Goal: Transaction & Acquisition: Purchase product/service

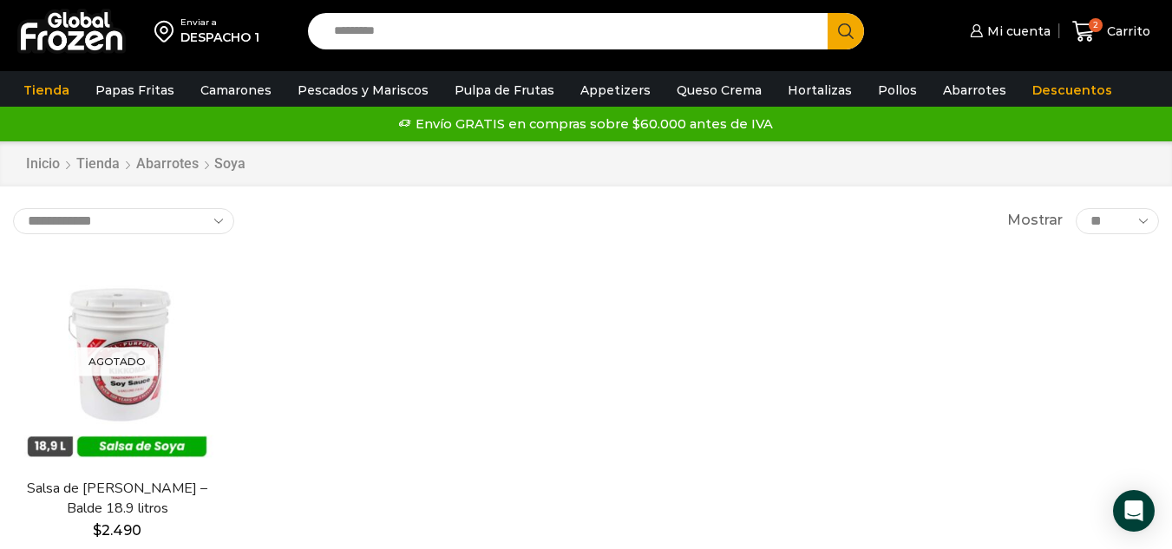
click at [470, 275] on div "Agotado [GEOGRAPHIC_DATA] Salsa de [PERSON_NAME] – Balde 18.9 litros $ 2.490 Le…" at bounding box center [586, 430] width 1172 height 370
click at [460, 34] on input "Search input" at bounding box center [572, 31] width 494 height 36
click at [828, 13] on button "Search" at bounding box center [846, 31] width 36 height 36
type input "******"
click at [828, 13] on button "Search" at bounding box center [846, 31] width 36 height 36
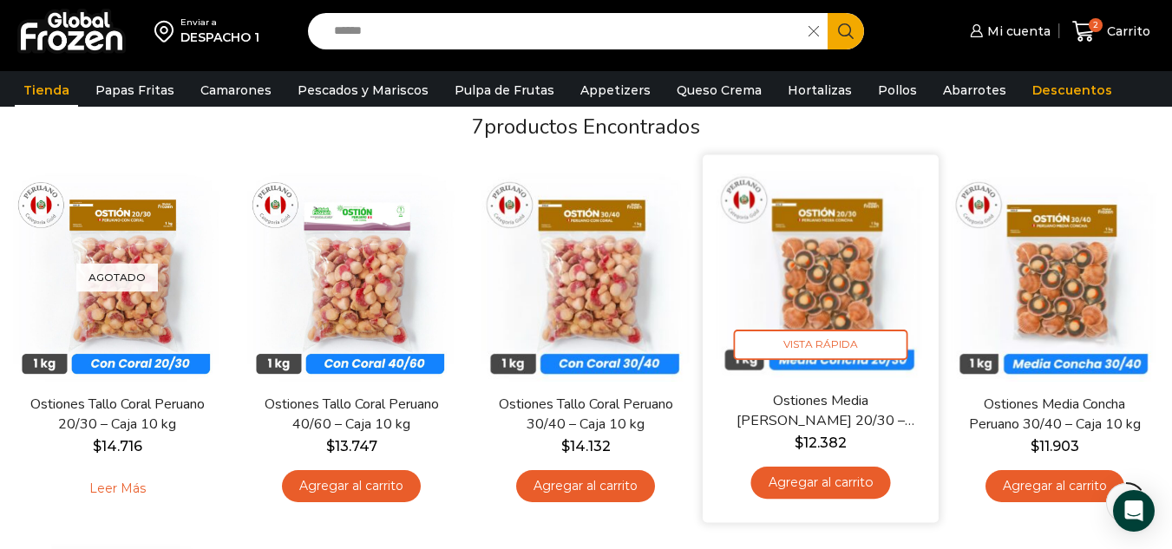
scroll to position [140, 0]
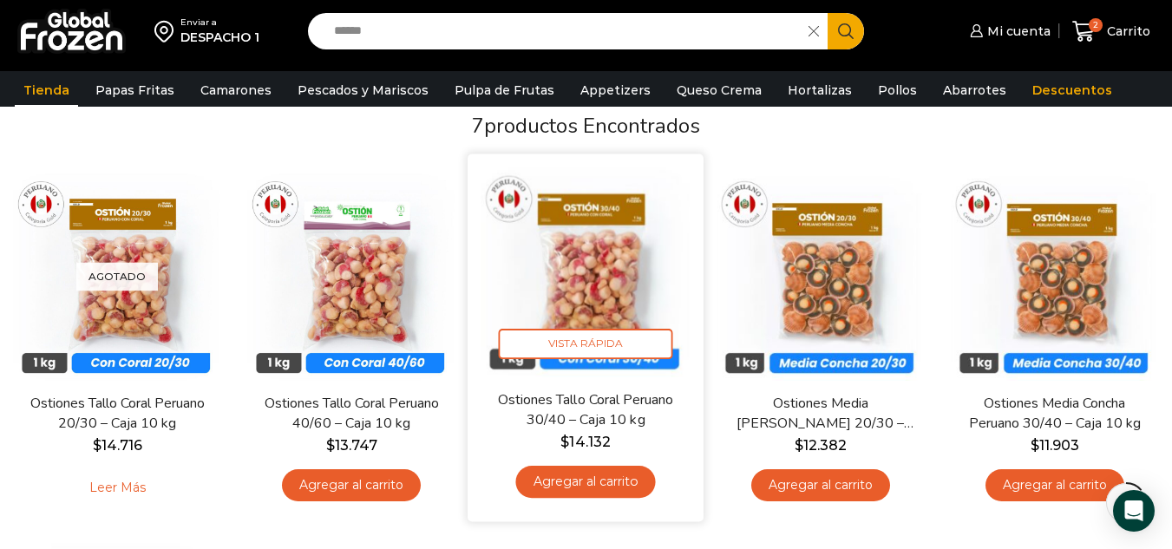
click at [641, 410] on link "Ostiones Tallo Coral Peruano 30/40 – Caja 10 kg" at bounding box center [586, 410] width 189 height 41
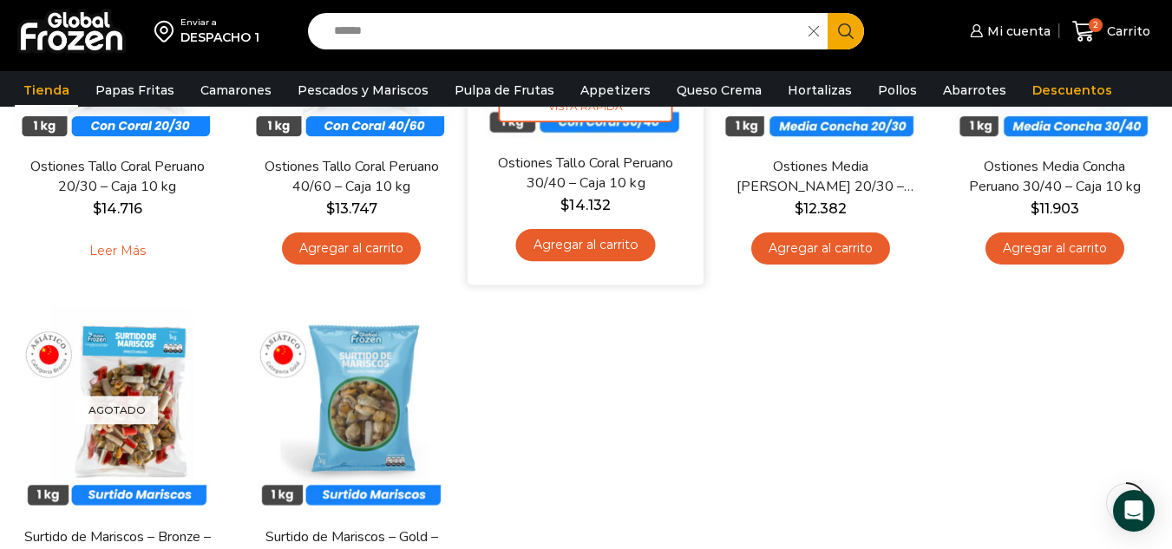
scroll to position [326, 0]
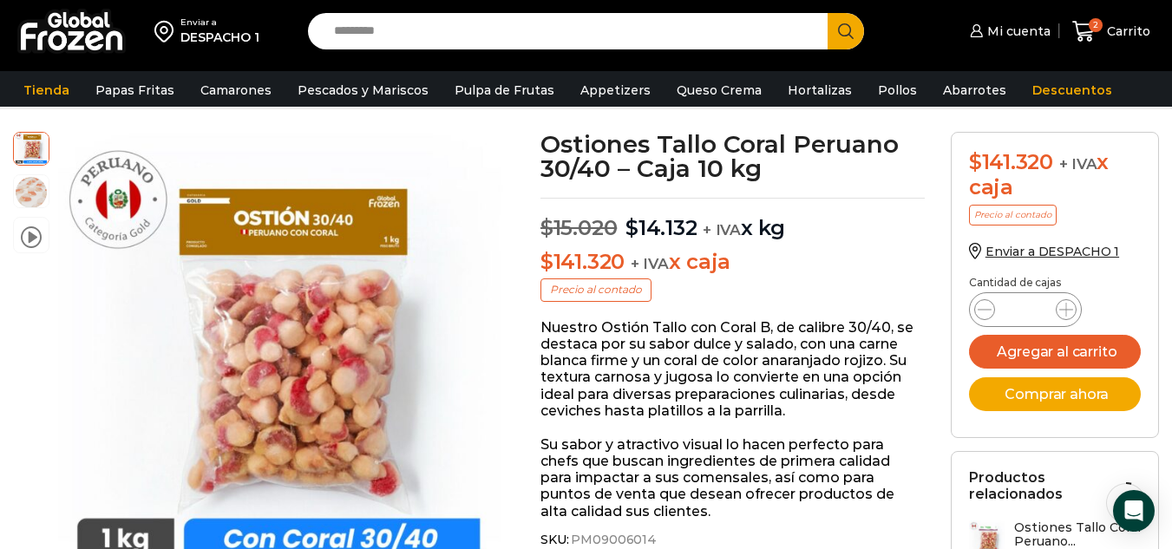
scroll to position [91, 0]
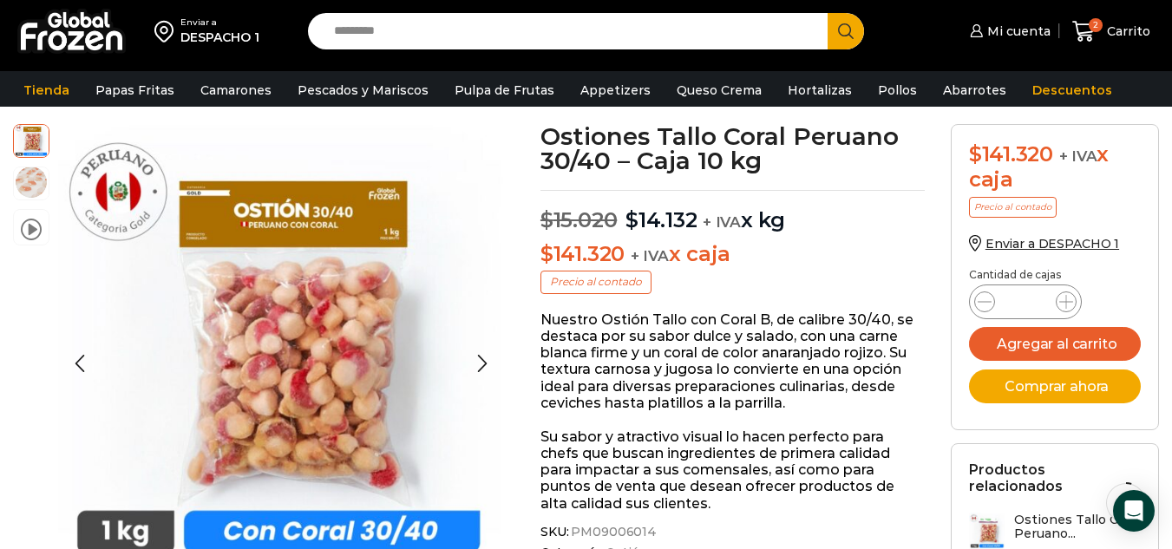
click at [34, 187] on img at bounding box center [31, 182] width 35 height 35
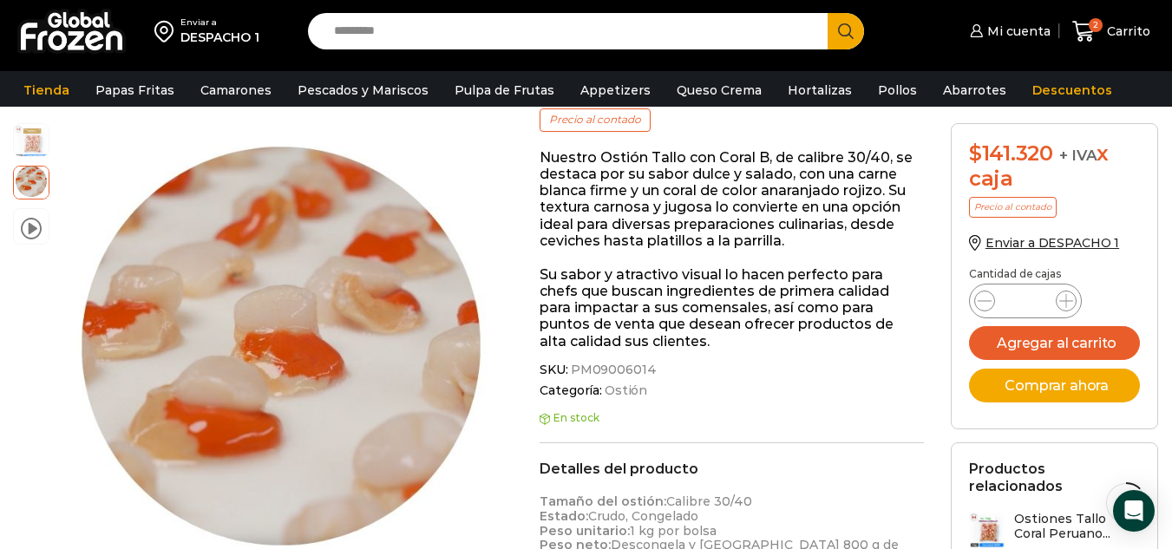
scroll to position [255, 0]
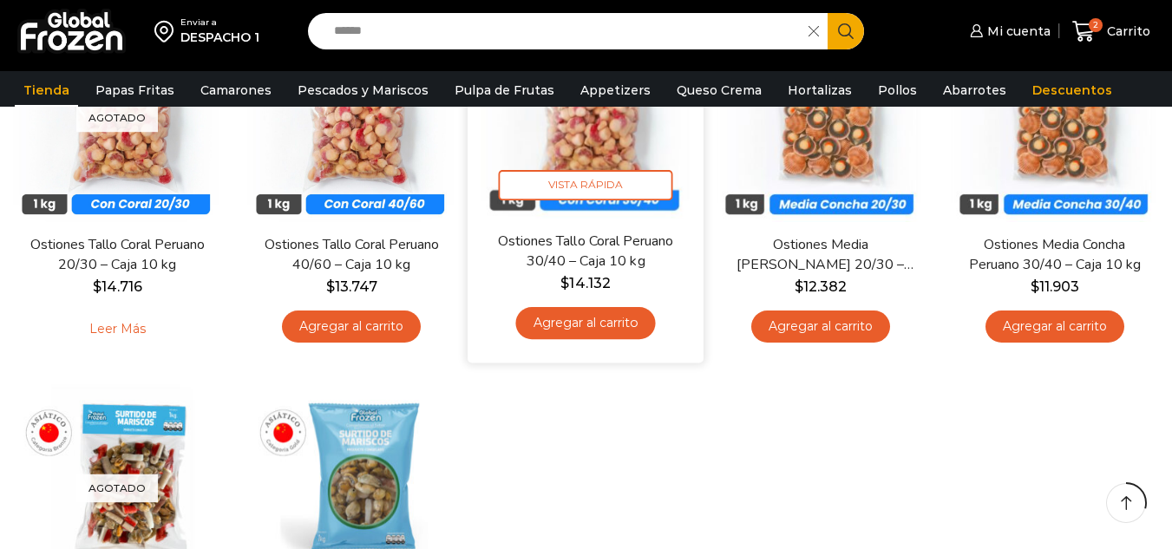
scroll to position [305, 0]
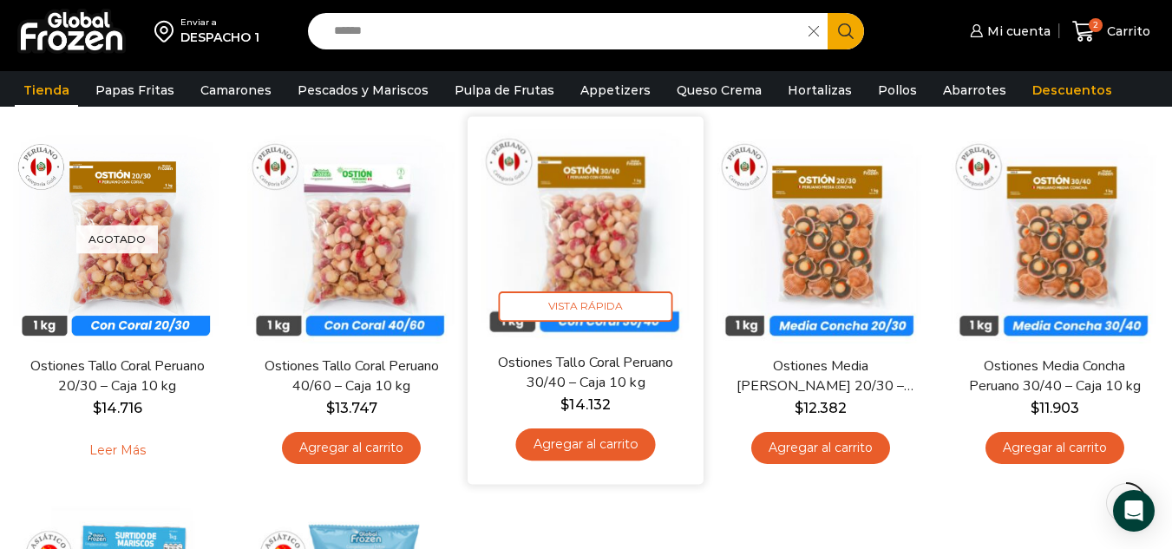
scroll to position [120, 0]
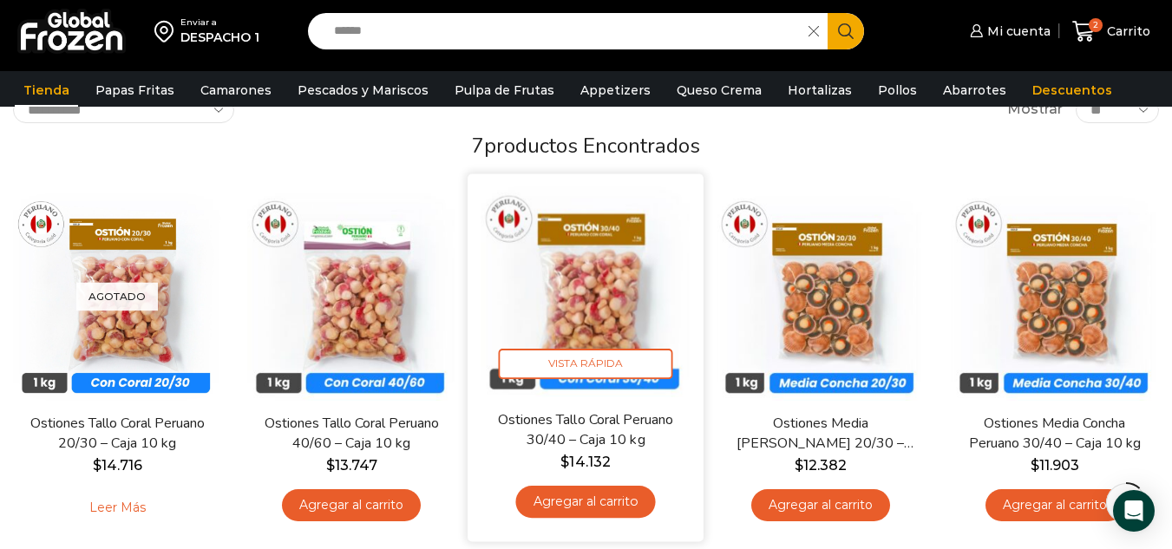
click at [614, 417] on link "Ostiones Tallo Coral Peruano 30/40 – Caja 10 kg" at bounding box center [586, 430] width 189 height 41
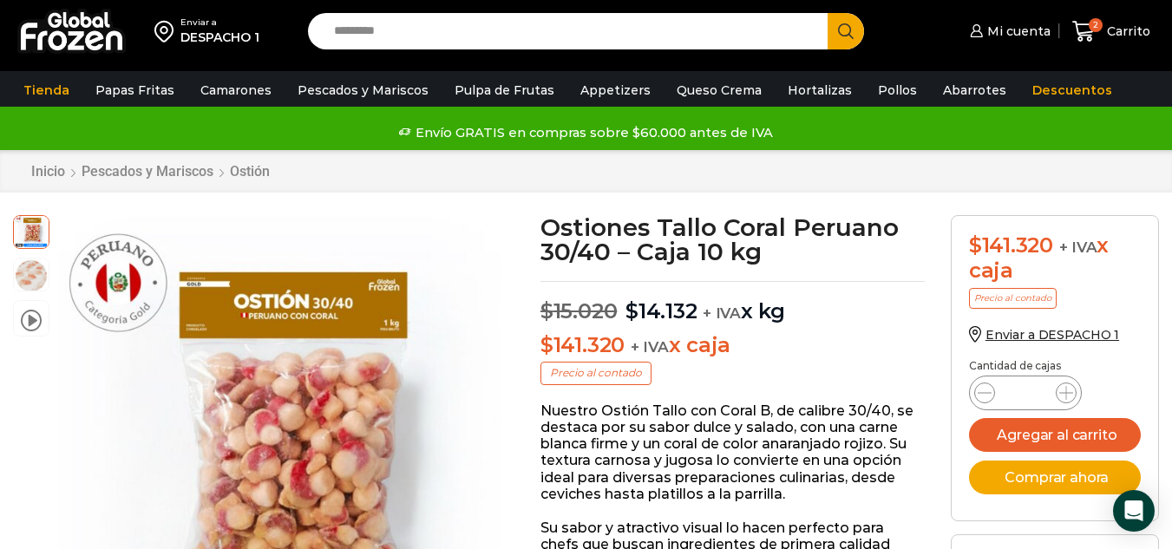
scroll to position [8, 0]
